Goal: Task Accomplishment & Management: Manage account settings

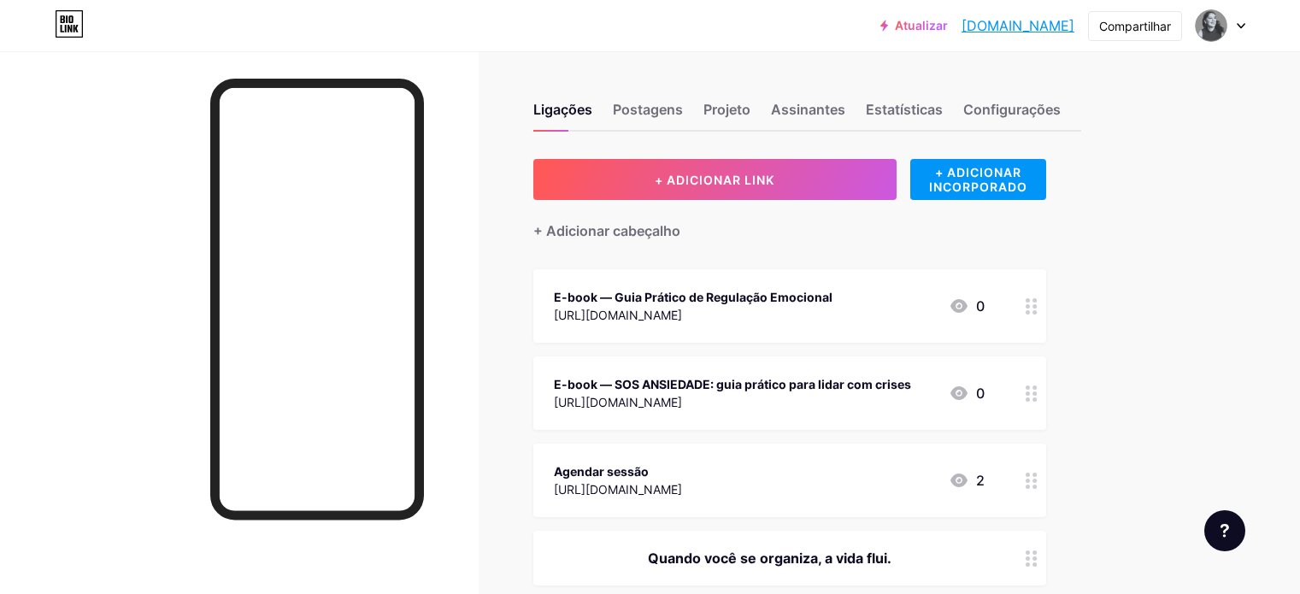
scroll to position [427, 0]
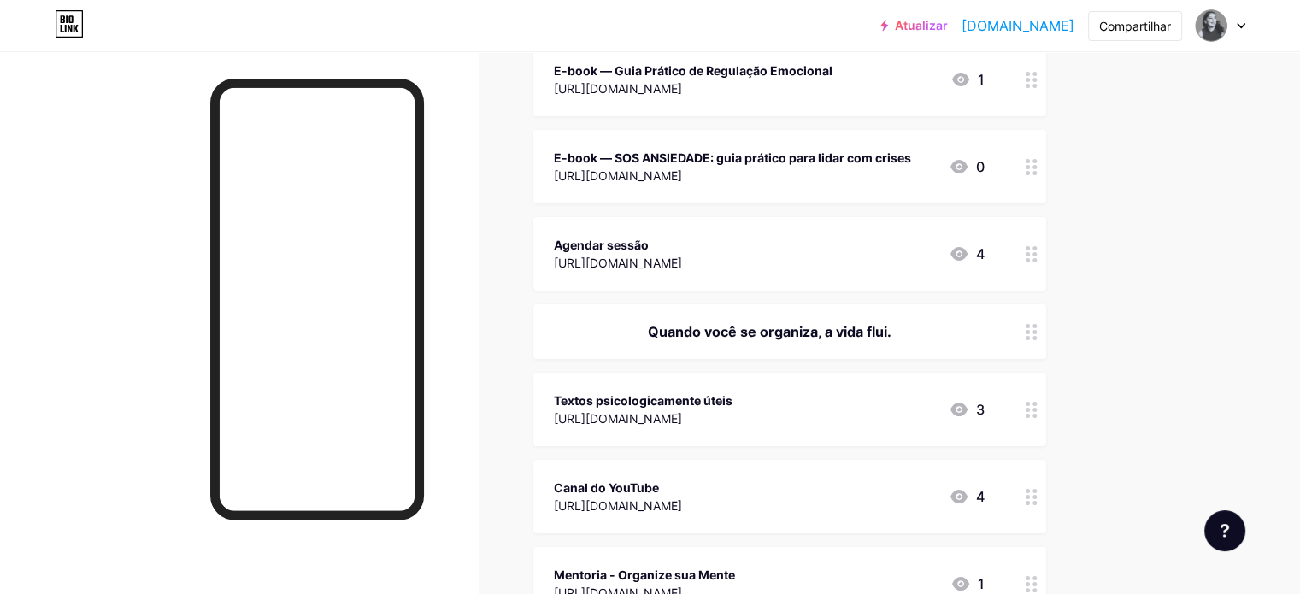
scroll to position [256, 0]
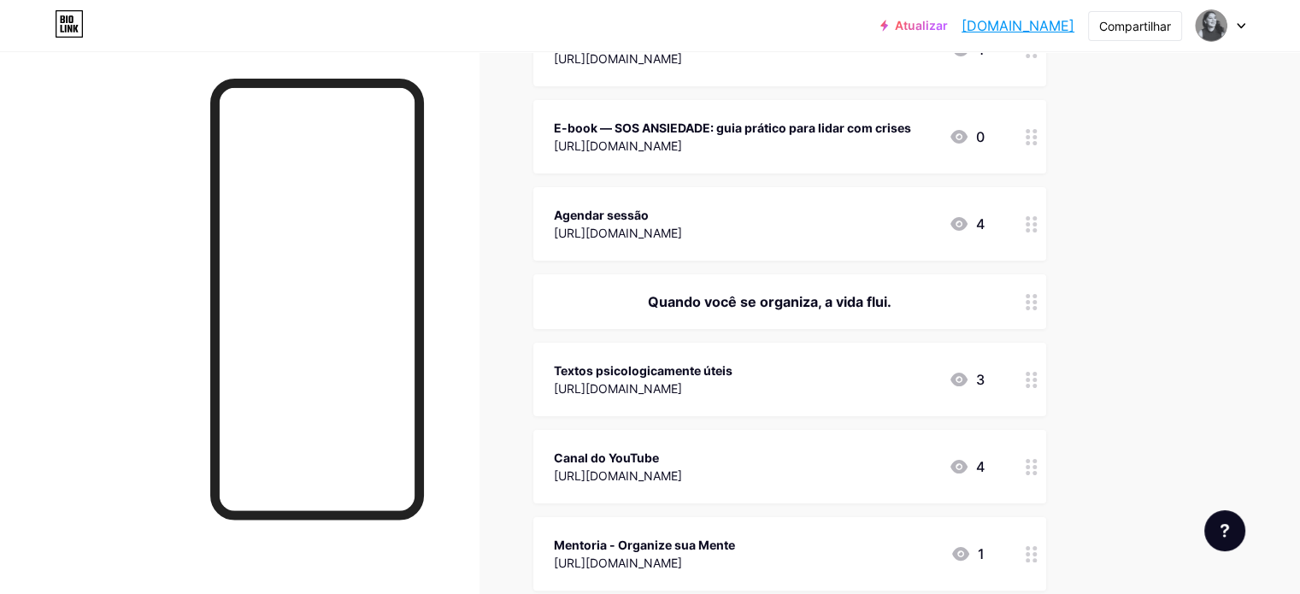
click at [1037, 467] on icon at bounding box center [1031, 467] width 12 height 16
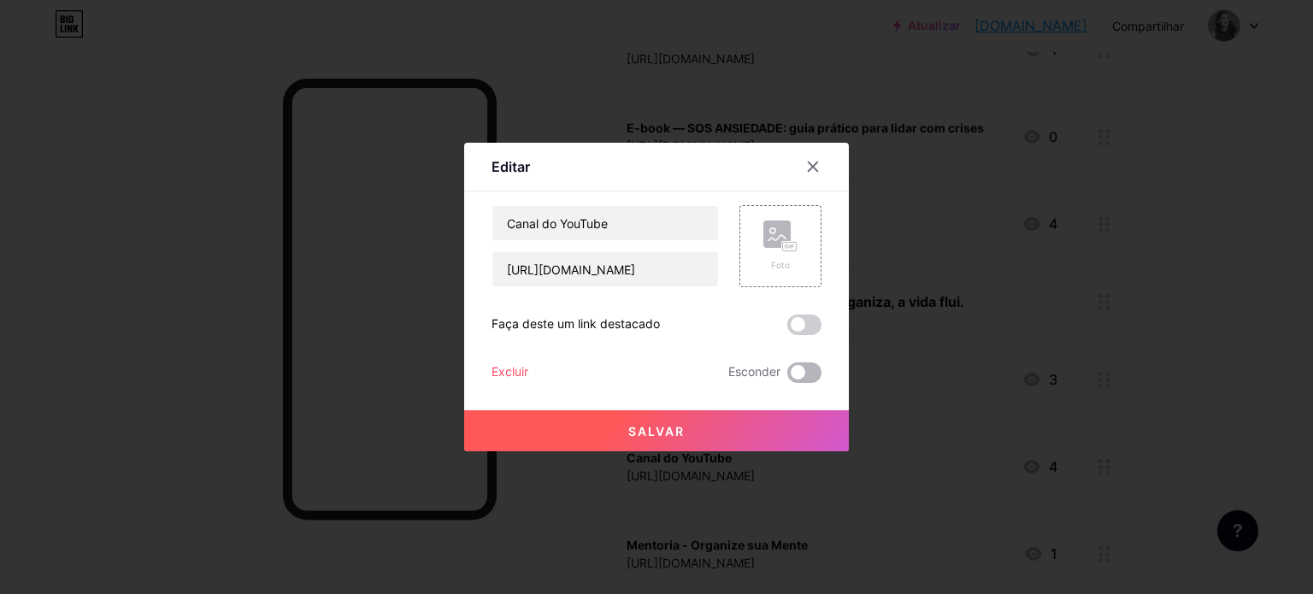
click at [817, 369] on span at bounding box center [804, 372] width 34 height 21
click at [787, 377] on input "checkbox" at bounding box center [787, 377] width 0 height 0
click at [800, 414] on button "Salvar" at bounding box center [656, 430] width 385 height 41
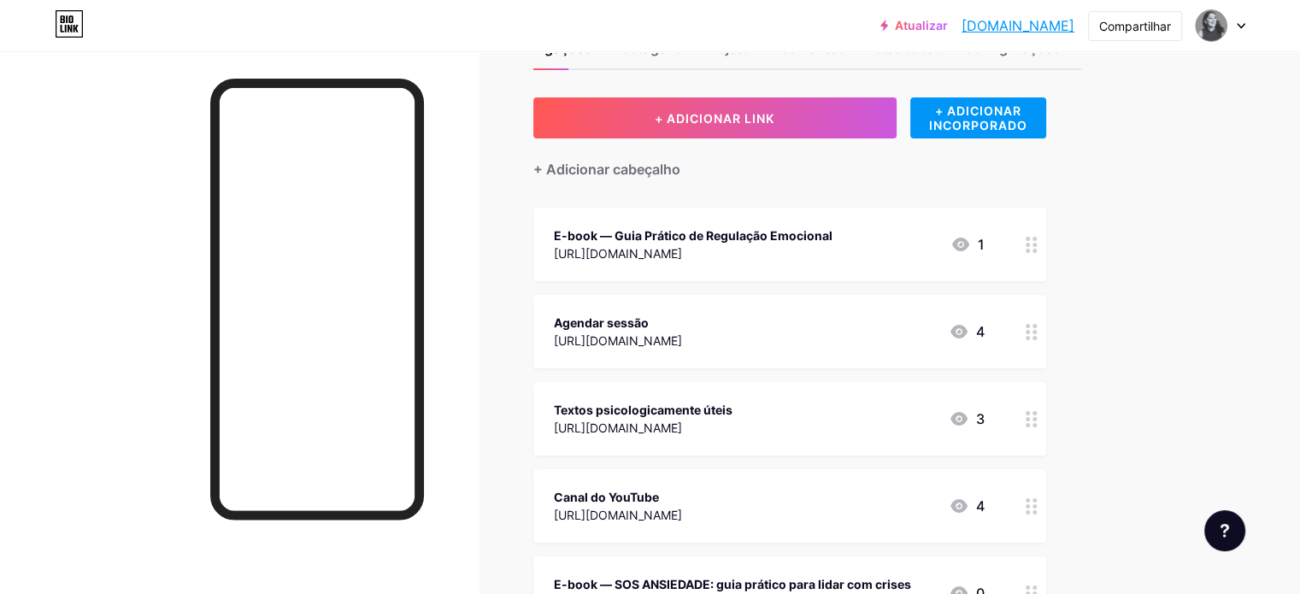
scroll to position [0, 0]
